Goal: Communication & Community: Participate in discussion

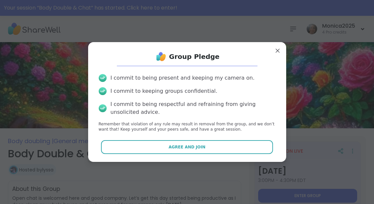
click at [233, 149] on button "Agree and Join" at bounding box center [187, 147] width 172 height 14
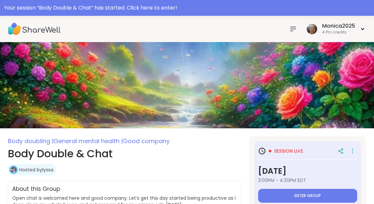
type textarea "*"
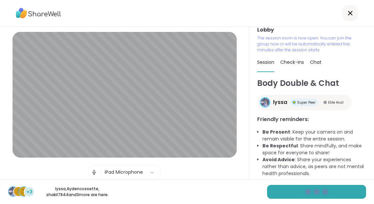
scroll to position [6, 0]
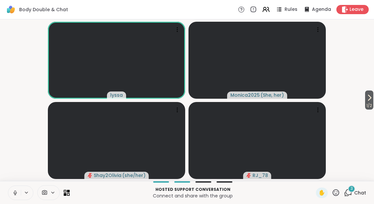
click at [14, 199] on button at bounding box center [14, 193] width 13 height 14
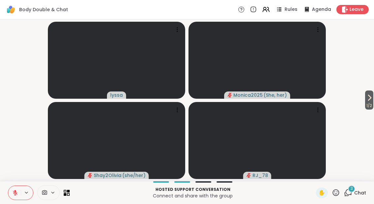
click at [355, 198] on div "3 Chat" at bounding box center [355, 193] width 22 height 11
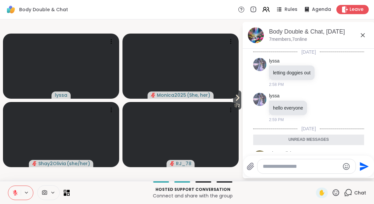
scroll to position [100, 0]
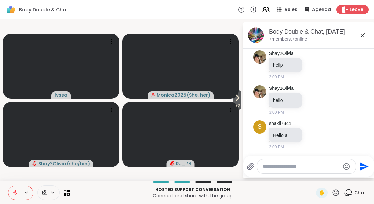
click at [366, 35] on icon at bounding box center [362, 35] width 8 height 8
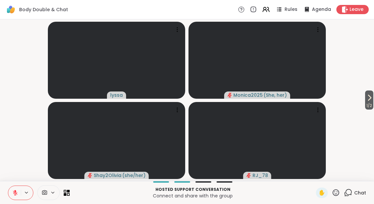
click at [372, 100] on icon at bounding box center [369, 98] width 8 height 8
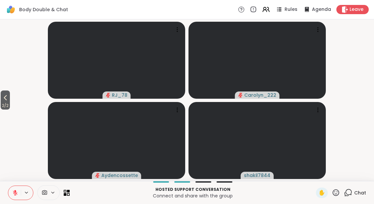
click at [20, 196] on button at bounding box center [14, 193] width 13 height 14
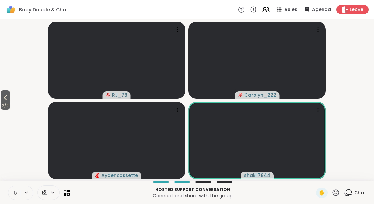
click at [15, 95] on video-player-container "2 / 2 RJ_78 Carolyn_222 Aydencossette shakil7844" at bounding box center [187, 100] width 366 height 157
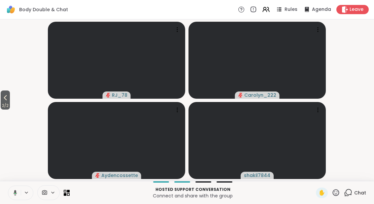
click at [9, 96] on icon at bounding box center [5, 98] width 8 height 8
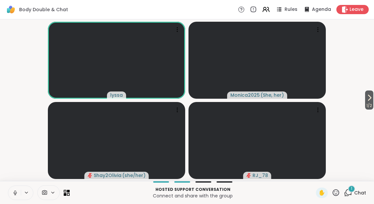
click at [358, 197] on div "1 Chat" at bounding box center [355, 193] width 22 height 11
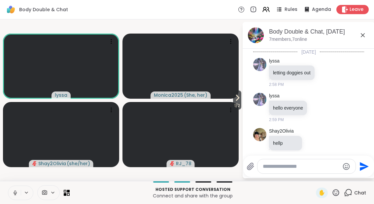
scroll to position [148, 0]
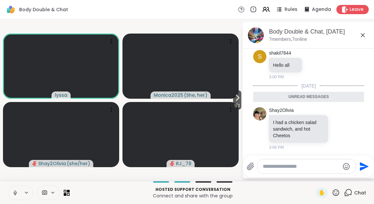
click at [16, 199] on button at bounding box center [14, 193] width 13 height 14
click at [238, 102] on icon at bounding box center [237, 98] width 8 height 8
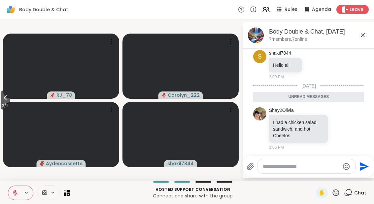
click at [1, 103] on span "2 / 2" at bounding box center [5, 106] width 9 height 8
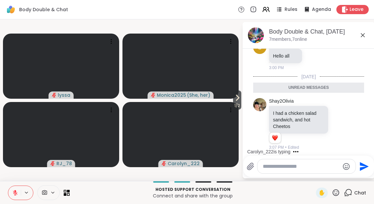
scroll to position [197, 0]
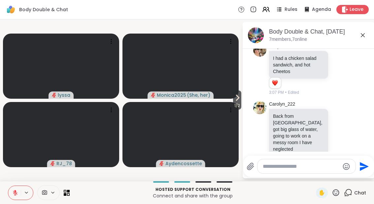
click at [10, 182] on div "Hosted support conversation Connect and share with the group ✋ Chat" at bounding box center [187, 192] width 374 height 23
click at [16, 198] on button at bounding box center [14, 193] width 13 height 14
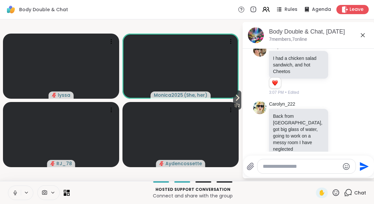
click at [237, 101] on icon at bounding box center [237, 98] width 8 height 8
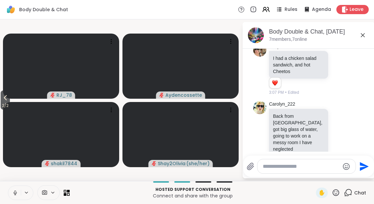
click at [1, 106] on span "2 / 2" at bounding box center [5, 106] width 9 height 8
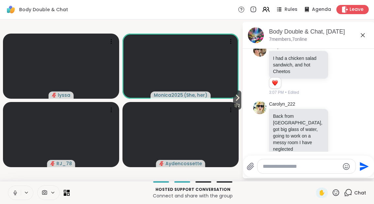
click at [322, 191] on span "✋" at bounding box center [321, 193] width 7 height 8
click at [289, 169] on textarea "Type your message" at bounding box center [300, 167] width 77 height 7
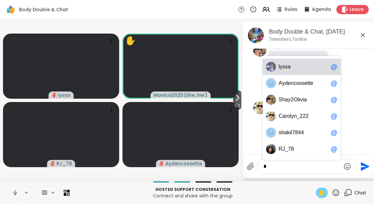
click at [305, 68] on span "l y s s a" at bounding box center [302, 67] width 49 height 7
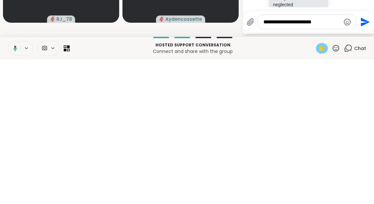
type textarea "**********"
click at [365, 162] on icon "Send" at bounding box center [364, 166] width 9 height 9
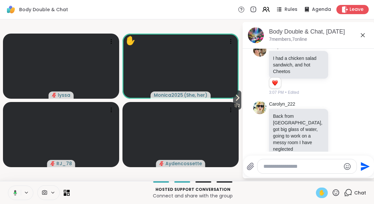
scroll to position [238, 0]
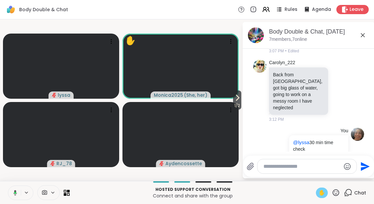
click at [17, 199] on button at bounding box center [14, 193] width 14 height 14
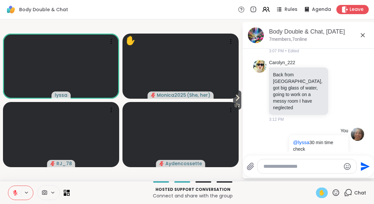
click at [316, 198] on div "✋" at bounding box center [322, 193] width 12 height 11
click at [322, 195] on span "✋" at bounding box center [321, 193] width 7 height 8
click at [14, 191] on icon at bounding box center [15, 193] width 6 height 6
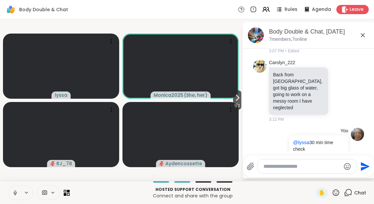
scroll to position [248, 0]
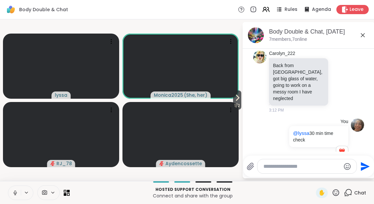
click at [12, 195] on icon at bounding box center [15, 193] width 6 height 6
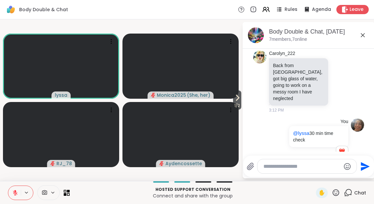
click at [8, 200] on button at bounding box center [14, 193] width 13 height 14
click at [13, 199] on button at bounding box center [14, 193] width 14 height 14
click at [14, 189] on button at bounding box center [14, 193] width 13 height 14
click at [13, 196] on icon at bounding box center [14, 193] width 6 height 6
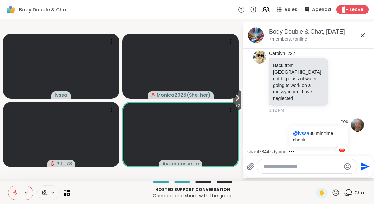
scroll to position [296, 0]
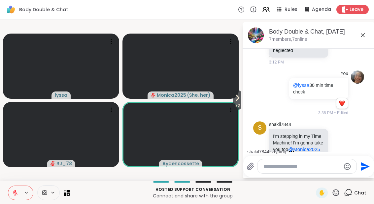
click at [14, 196] on button at bounding box center [14, 193] width 13 height 14
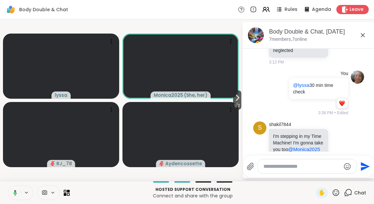
click at [15, 197] on button at bounding box center [14, 193] width 14 height 14
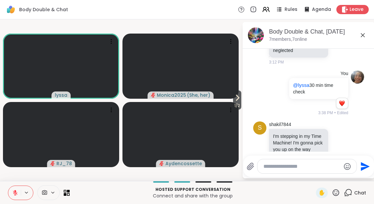
scroll to position [302, 0]
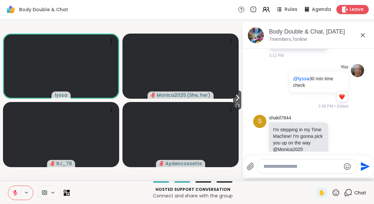
click at [340, 140] on icon at bounding box center [339, 140] width 2 height 1
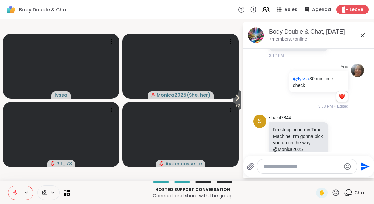
click at [290, 126] on div "Select Reaction: Heart" at bounding box center [287, 129] width 6 height 6
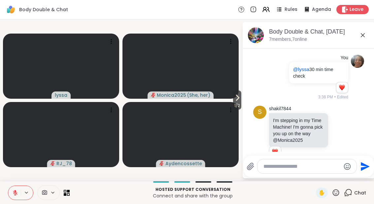
click at [341, 132] on icon at bounding box center [339, 135] width 6 height 7
click at [339, 143] on div "shakil7844 I'm stepping in my Time Machine! I'm gonna pick you up on the way @M…" at bounding box center [309, 135] width 81 height 59
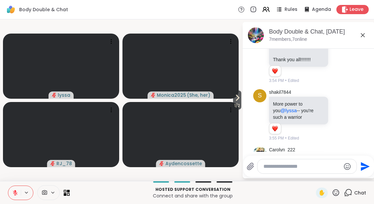
scroll to position [644, 0]
click at [335, 111] on div at bounding box center [332, 115] width 6 height 8
click at [338, 112] on icon at bounding box center [339, 115] width 6 height 7
click at [287, 102] on div "Select Reaction: Heart" at bounding box center [287, 105] width 6 height 6
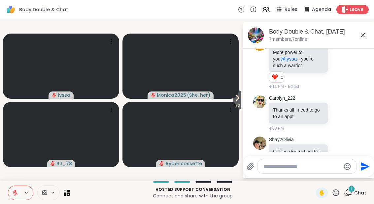
scroll to position [751, 0]
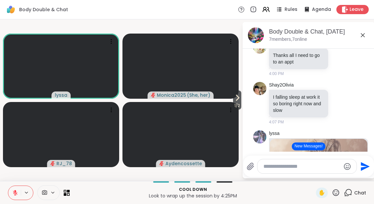
click at [15, 196] on icon at bounding box center [15, 193] width 6 height 6
click at [16, 198] on button at bounding box center [14, 193] width 13 height 14
click at [9, 197] on button at bounding box center [14, 193] width 13 height 14
click at [314, 147] on button "New Messages!" at bounding box center [307, 147] width 33 height 8
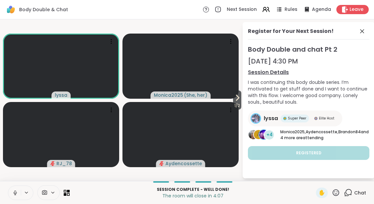
click at [366, 32] on span at bounding box center [362, 31] width 9 height 8
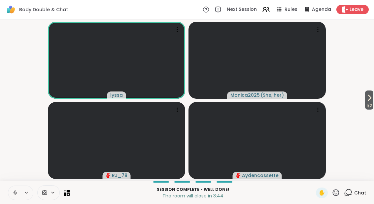
click at [370, 106] on span "1 / 2" at bounding box center [369, 106] width 8 height 8
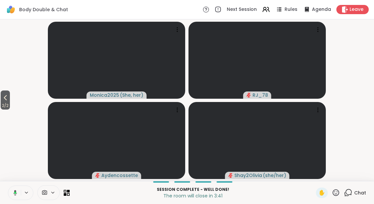
click at [17, 196] on button at bounding box center [14, 193] width 14 height 14
click at [2, 105] on span "2 / 2" at bounding box center [5, 106] width 9 height 8
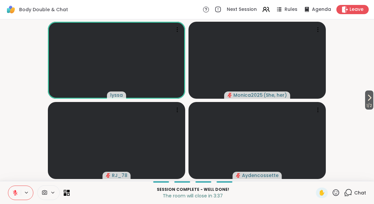
click at [266, 13] on icon at bounding box center [266, 10] width 8 height 8
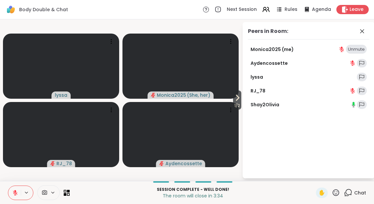
click at [364, 32] on icon at bounding box center [362, 31] width 8 height 8
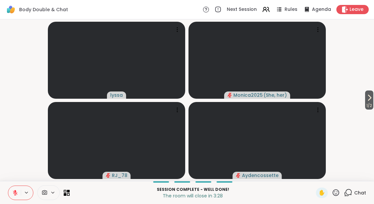
click at [372, 104] on span "1 / 2" at bounding box center [369, 106] width 8 height 8
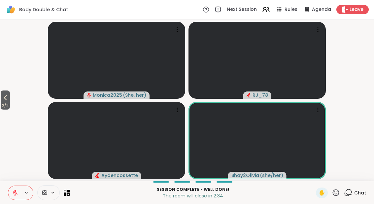
click at [352, 197] on div "Chat" at bounding box center [355, 193] width 22 height 11
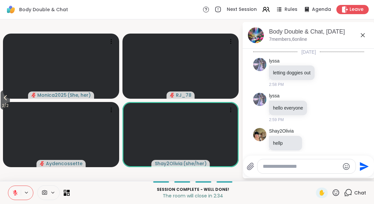
scroll to position [886, 0]
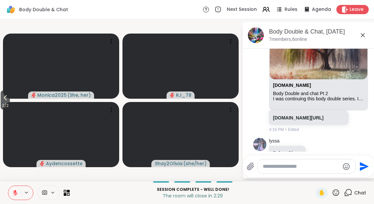
click at [17, 196] on icon at bounding box center [15, 193] width 6 height 6
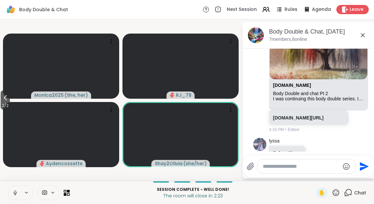
click at [11, 188] on button at bounding box center [14, 193] width 13 height 14
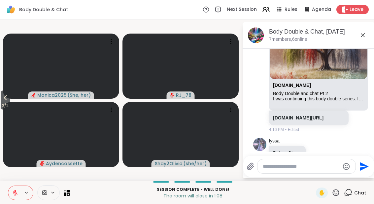
scroll to position [1076, 0]
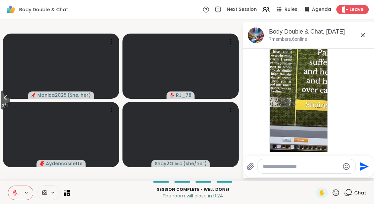
click at [15, 191] on icon at bounding box center [15, 191] width 2 height 3
click at [2, 109] on span "2 / 2" at bounding box center [5, 106] width 9 height 8
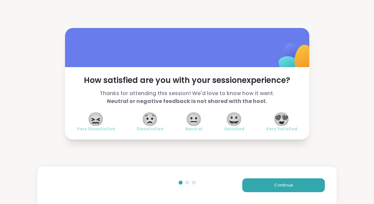
click at [235, 125] on span "😀" at bounding box center [234, 119] width 16 height 12
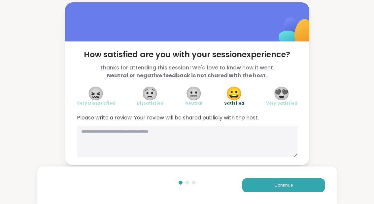
click at [304, 186] on button "Continue" at bounding box center [283, 186] width 82 height 14
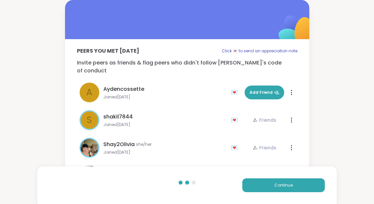
click at [303, 186] on button "Continue" at bounding box center [283, 186] width 82 height 14
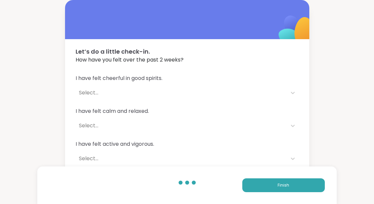
click at [307, 190] on button "Finish" at bounding box center [283, 186] width 82 height 14
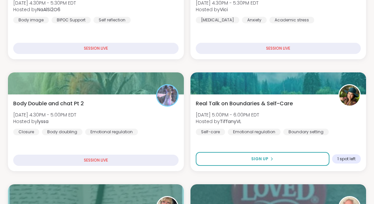
scroll to position [430, 0]
click at [158, 126] on div "Body Double and chat Pt 2 Thu, Sep 11 | 4:30PM - 5:00PM EDT Hosted by lyssa Clo…" at bounding box center [95, 118] width 165 height 36
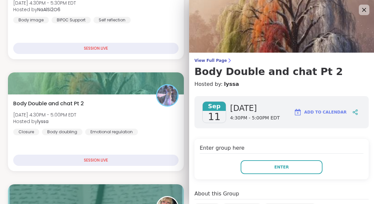
click at [282, 171] on button "Enter" at bounding box center [281, 168] width 82 height 14
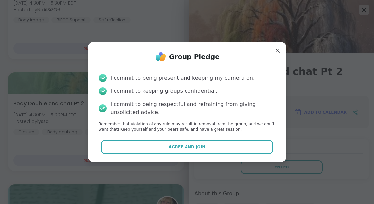
click at [255, 154] on button "Agree and Join" at bounding box center [187, 147] width 172 height 14
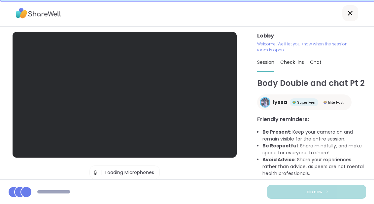
scroll to position [26, 0]
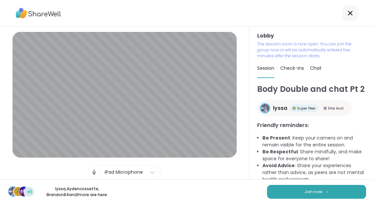
click at [326, 194] on img at bounding box center [327, 192] width 4 height 4
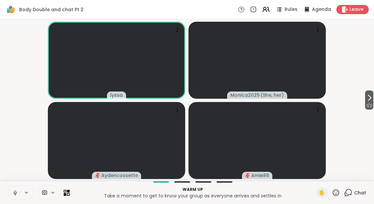
click at [369, 101] on icon at bounding box center [369, 98] width 8 height 8
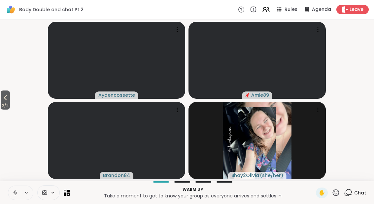
click at [8, 100] on icon at bounding box center [5, 98] width 8 height 8
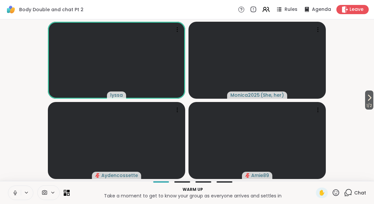
click at [368, 104] on span "1 / 2" at bounding box center [369, 106] width 8 height 8
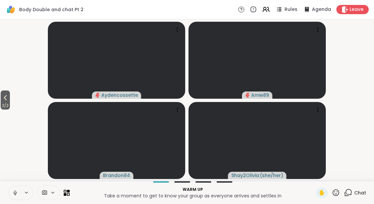
click at [3, 104] on span "2 / 2" at bounding box center [5, 106] width 9 height 8
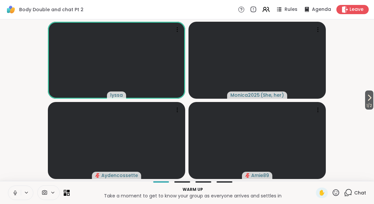
click at [16, 189] on button at bounding box center [14, 193] width 13 height 14
click at [372, 103] on span "1 / 2" at bounding box center [369, 106] width 8 height 8
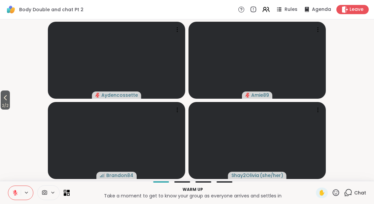
click at [10, 99] on button "2 / 2" at bounding box center [5, 100] width 9 height 19
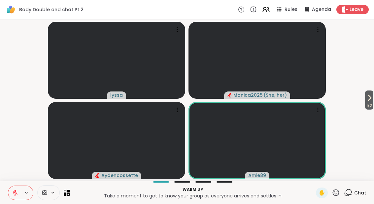
click at [373, 103] on span "1 / 2" at bounding box center [369, 106] width 8 height 8
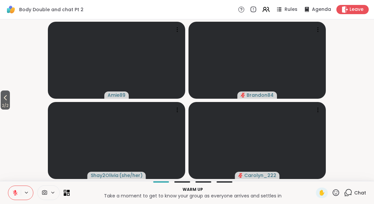
click at [2, 106] on span "2 / 2" at bounding box center [5, 106] width 9 height 8
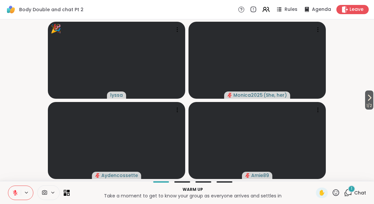
click at [350, 193] on icon at bounding box center [348, 193] width 8 height 8
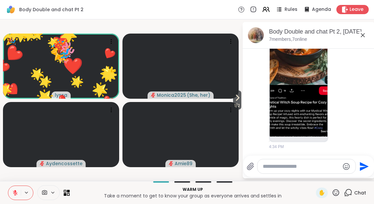
scroll to position [129, 0]
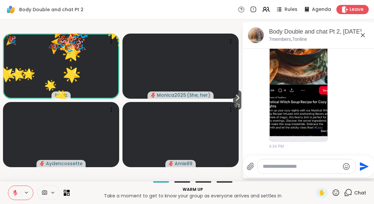
click at [299, 110] on img at bounding box center [298, 58] width 58 height 157
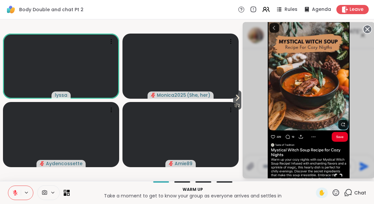
click at [323, 110] on img "Go to Slide 1" at bounding box center [308, 100] width 82 height 178
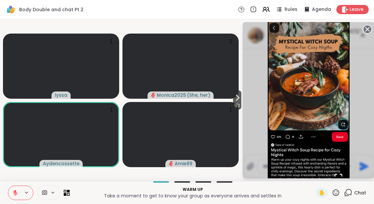
click at [353, 196] on div "Chat" at bounding box center [355, 193] width 22 height 11
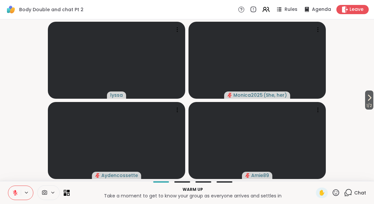
click at [371, 103] on span "1 / 2" at bounding box center [369, 106] width 8 height 8
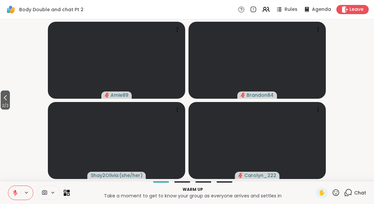
click at [353, 194] on div "Chat" at bounding box center [355, 193] width 22 height 11
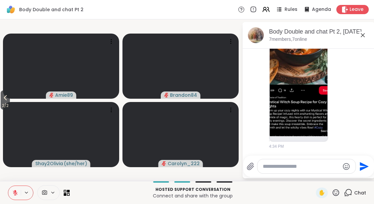
click at [3, 109] on span "2 / 2" at bounding box center [5, 106] width 9 height 8
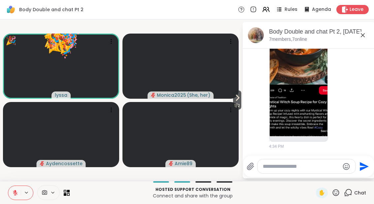
scroll to position [319, 0]
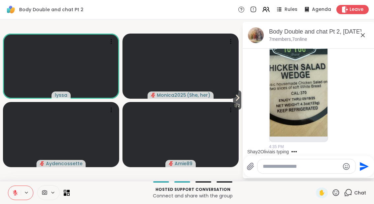
click at [14, 196] on button at bounding box center [14, 193] width 13 height 14
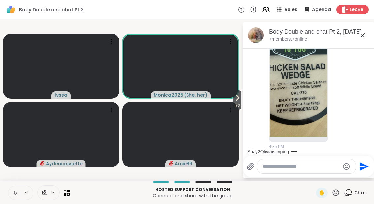
scroll to position [368, 0]
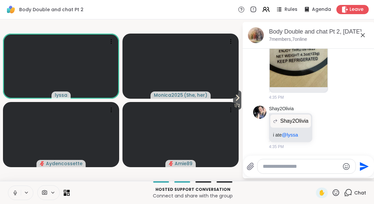
click at [15, 197] on button at bounding box center [14, 193] width 13 height 14
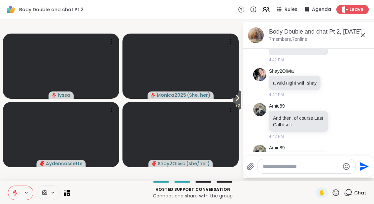
scroll to position [1034, 0]
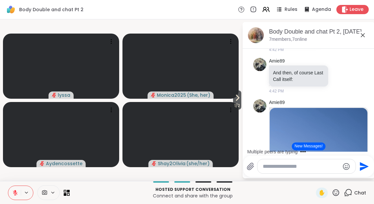
click at [304, 147] on button "New Messages!" at bounding box center [307, 147] width 33 height 8
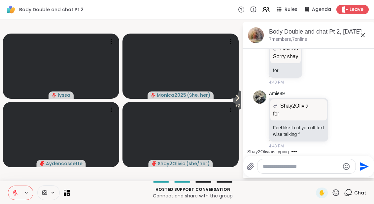
scroll to position [1306, 0]
click at [233, 104] on span "1 / 2" at bounding box center [237, 106] width 8 height 8
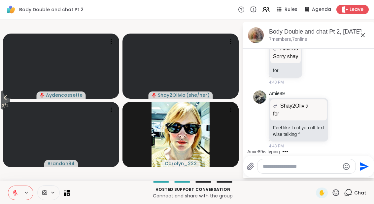
click at [3, 99] on icon at bounding box center [5, 98] width 8 height 8
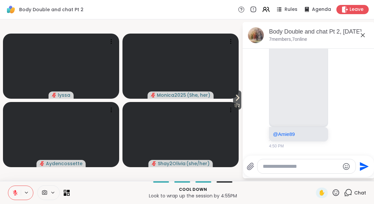
scroll to position [1800, 0]
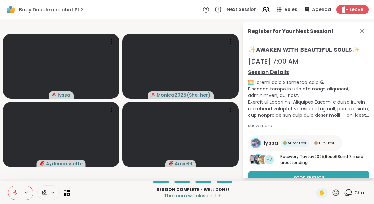
click at [363, 33] on icon at bounding box center [362, 31] width 8 height 8
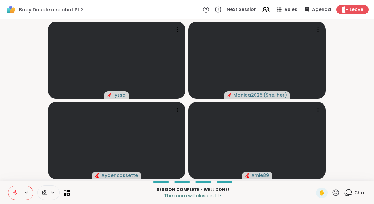
click at [354, 191] on span "Chat" at bounding box center [360, 193] width 12 height 7
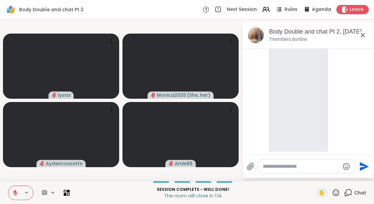
scroll to position [1710, 0]
click at [306, 123] on video at bounding box center [298, 100] width 58 height 157
click at [316, 88] on video at bounding box center [298, 100] width 58 height 157
click at [301, 124] on video at bounding box center [298, 100] width 58 height 157
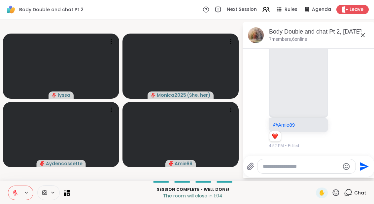
click at [321, 93] on video at bounding box center [298, 36] width 58 height 157
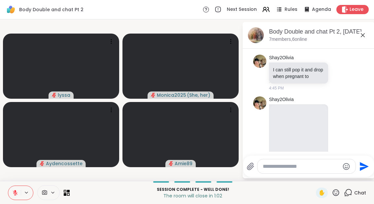
scroll to position [1621, 0]
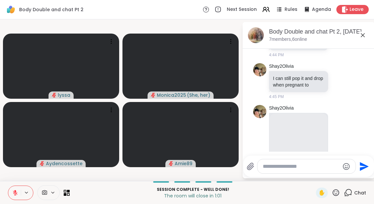
click at [313, 144] on video at bounding box center [298, 189] width 58 height 157
click at [277, 138] on video at bounding box center [298, 189] width 58 height 157
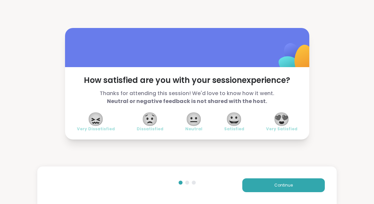
click at [237, 124] on span "😀" at bounding box center [234, 119] width 16 height 12
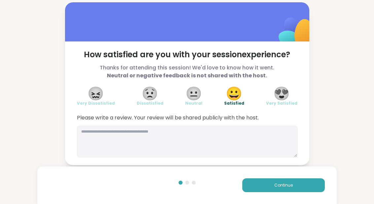
click at [304, 188] on button "Continue" at bounding box center [283, 186] width 82 height 14
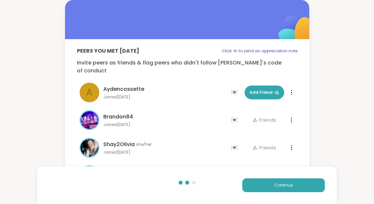
click at [306, 189] on button "Continue" at bounding box center [283, 186] width 82 height 14
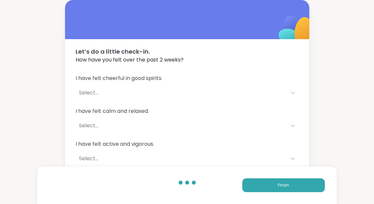
click at [305, 191] on button "Finish" at bounding box center [283, 186] width 82 height 14
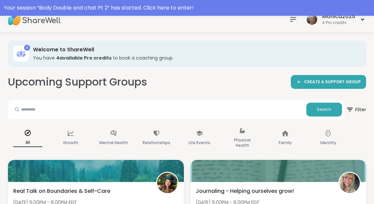
scroll to position [22, 0]
click at [60, 13] on div "Your session “ Body Double and chat Pt 2 ” has started. Click here to enter!" at bounding box center [187, 8] width 374 height 16
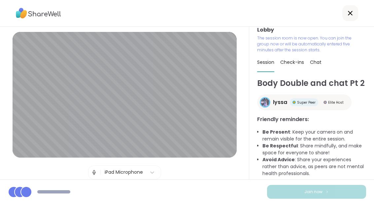
scroll to position [6, 0]
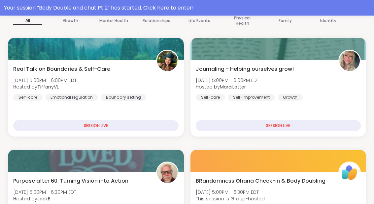
scroll to position [144, 0]
click at [17, 10] on div "Your session “ BRandomness Ohana Check-in & Body Doubling ” has started. Click …" at bounding box center [187, 8] width 366 height 8
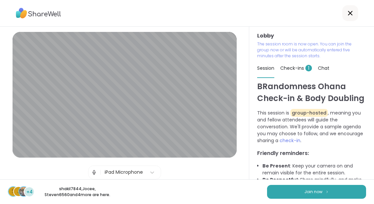
scroll to position [2, 0]
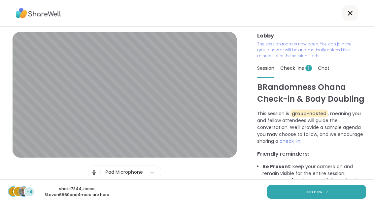
click at [308, 191] on span "Join now" at bounding box center [313, 192] width 18 height 6
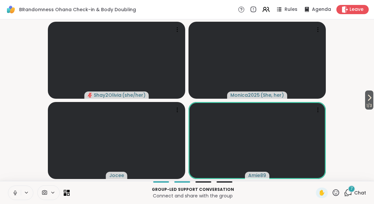
click at [352, 196] on icon at bounding box center [348, 193] width 8 height 8
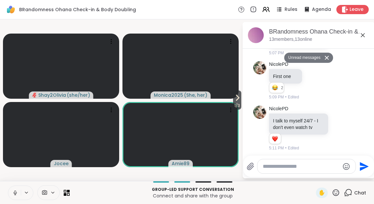
scroll to position [1147, 0]
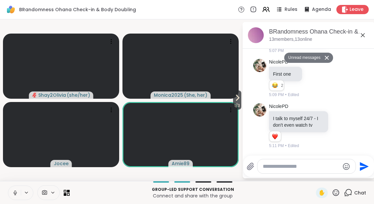
click at [340, 125] on icon at bounding box center [339, 126] width 6 height 7
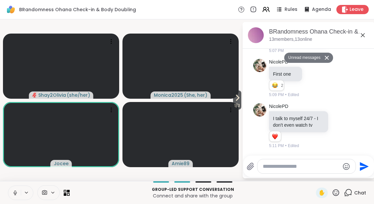
click at [290, 119] on button "Select Reaction: Heart" at bounding box center [286, 115] width 13 height 13
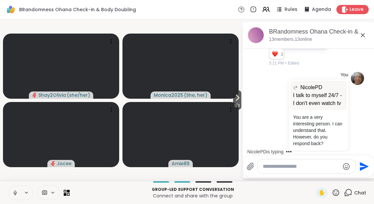
scroll to position [1305, 0]
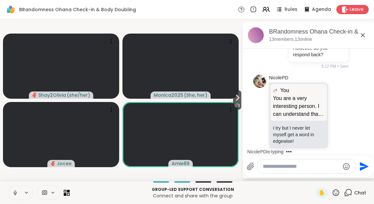
click at [233, 104] on span "1 / 3" at bounding box center [237, 106] width 8 height 8
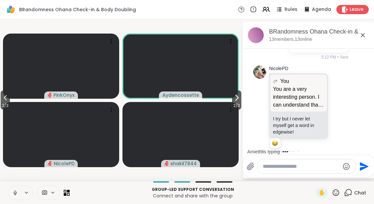
scroll to position [1380, 0]
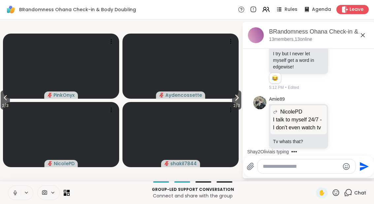
click at [68, 191] on icon at bounding box center [68, 191] width 3 height 3
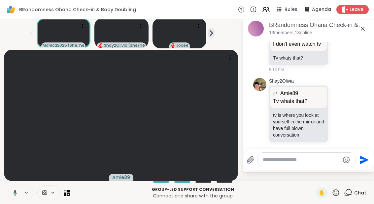
scroll to position [7, 0]
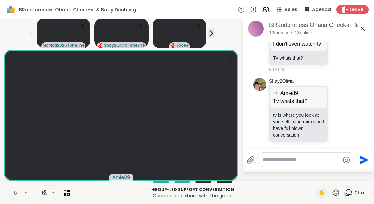
click at [17, 191] on icon at bounding box center [15, 193] width 6 height 6
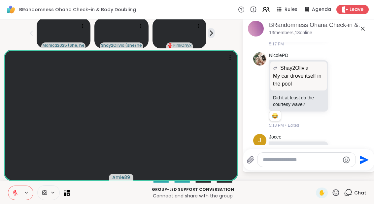
scroll to position [1684, 0]
click at [341, 89] on icon at bounding box center [339, 91] width 5 height 5
click at [261, 78] on div "Select Reaction: Joy" at bounding box center [258, 81] width 6 height 6
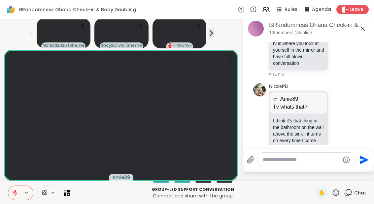
scroll to position [1536, 0]
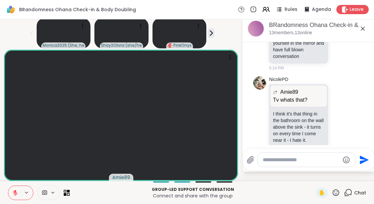
click at [347, 112] on icon at bounding box center [347, 116] width 6 height 8
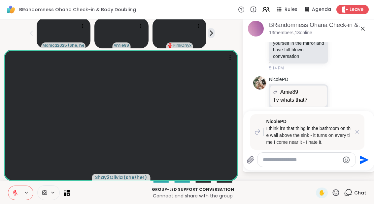
click at [358, 131] on icon at bounding box center [356, 132] width 3 height 3
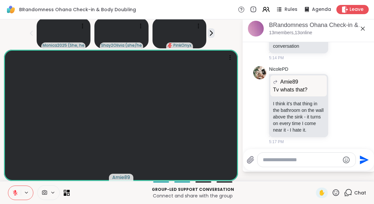
scroll to position [1550, 0]
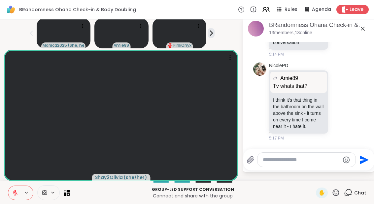
click at [342, 99] on icon at bounding box center [339, 102] width 6 height 7
click at [264, 86] on button "Select Reaction: Joy" at bounding box center [257, 91] width 13 height 13
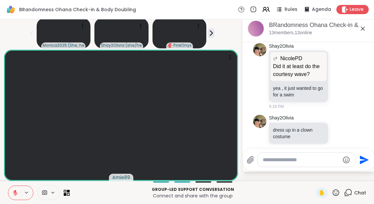
scroll to position [1841, 0]
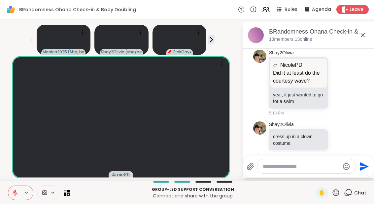
click at [347, 79] on div at bounding box center [339, 83] width 20 height 8
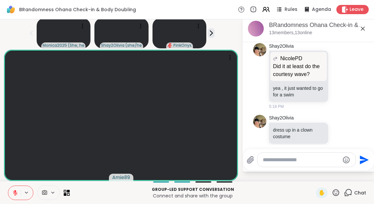
click at [342, 73] on icon at bounding box center [339, 76] width 6 height 7
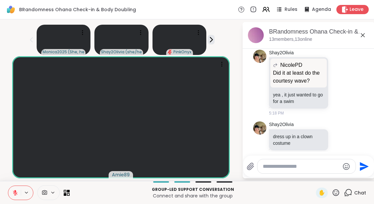
click at [260, 69] on div "Select Reaction: Joy" at bounding box center [258, 72] width 6 height 6
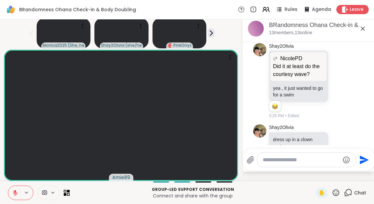
click at [369, 29] on div "BRandomness Ohana Check-in & Body Doubling, Sep 11" at bounding box center [319, 25] width 100 height 8
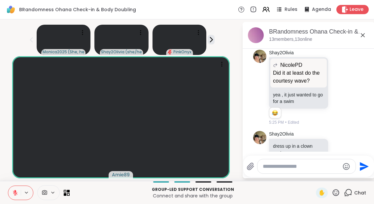
click at [366, 31] on icon at bounding box center [362, 35] width 8 height 8
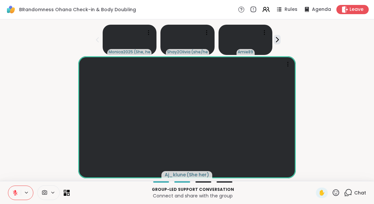
click at [278, 36] on icon at bounding box center [276, 39] width 7 height 7
click at [94, 36] on icon at bounding box center [97, 40] width 8 height 8
click at [352, 196] on div "Chat" at bounding box center [355, 193] width 22 height 11
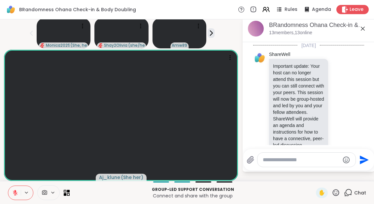
scroll to position [1843, 0]
